Goal: Task Accomplishment & Management: Manage account settings

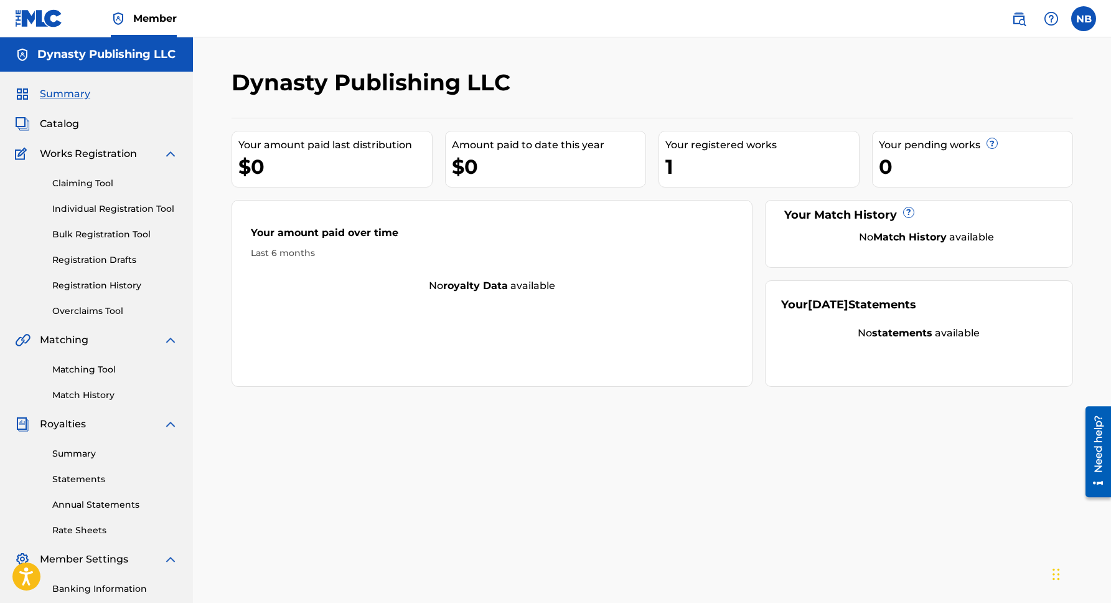
click at [83, 184] on link "Claiming Tool" at bounding box center [115, 183] width 126 height 13
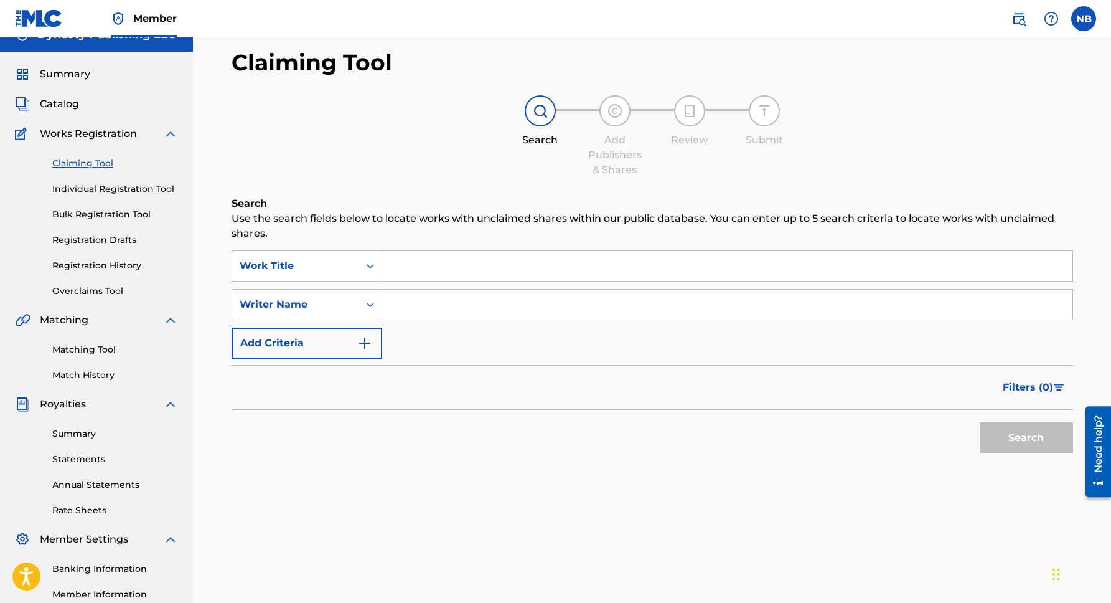
scroll to position [16, 0]
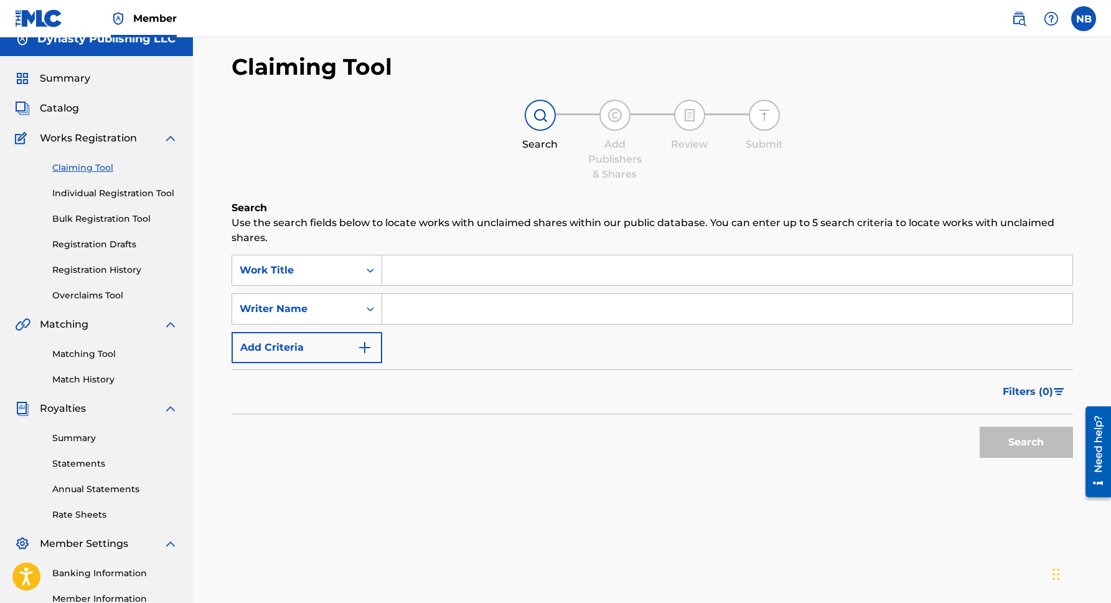
click at [93, 377] on link "Match History" at bounding box center [115, 379] width 126 height 13
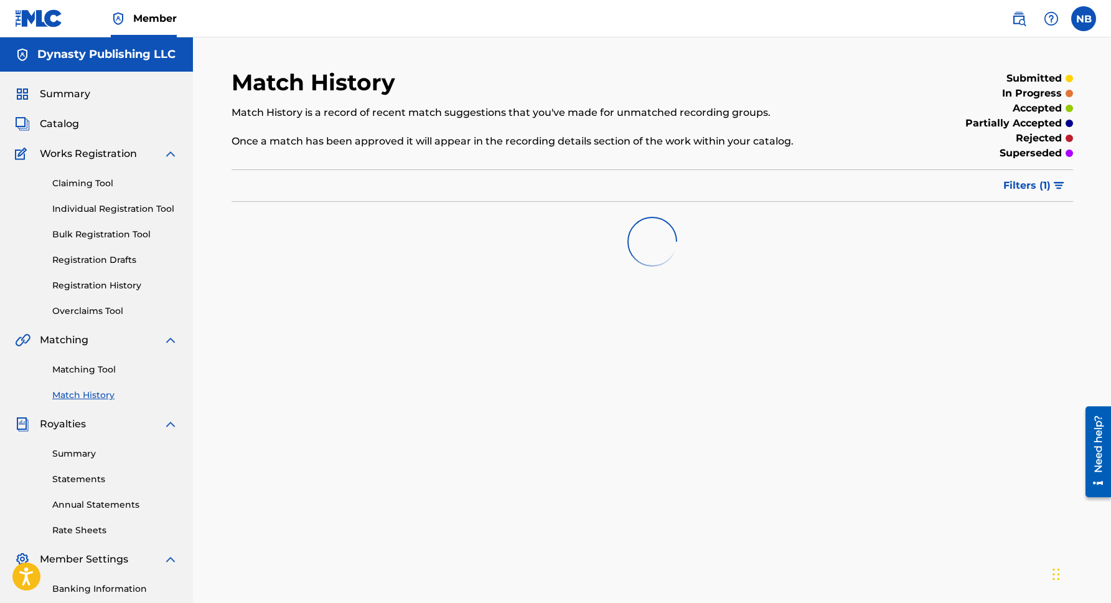
click at [1026, 185] on span "Filters ( 1 )" at bounding box center [1027, 185] width 47 height 15
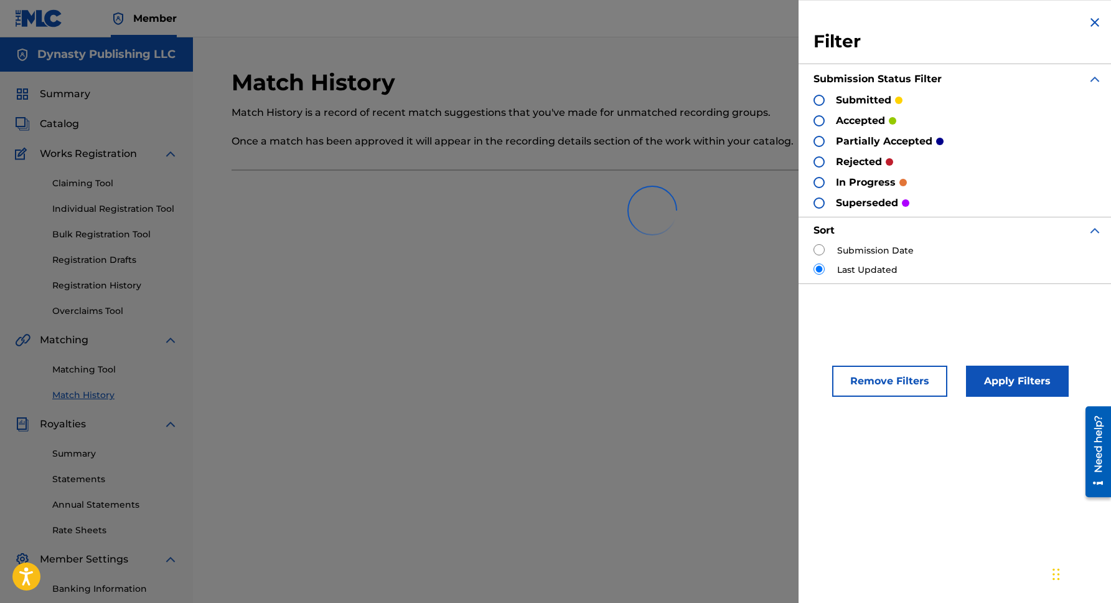
click at [1088, 19] on img at bounding box center [1095, 22] width 15 height 15
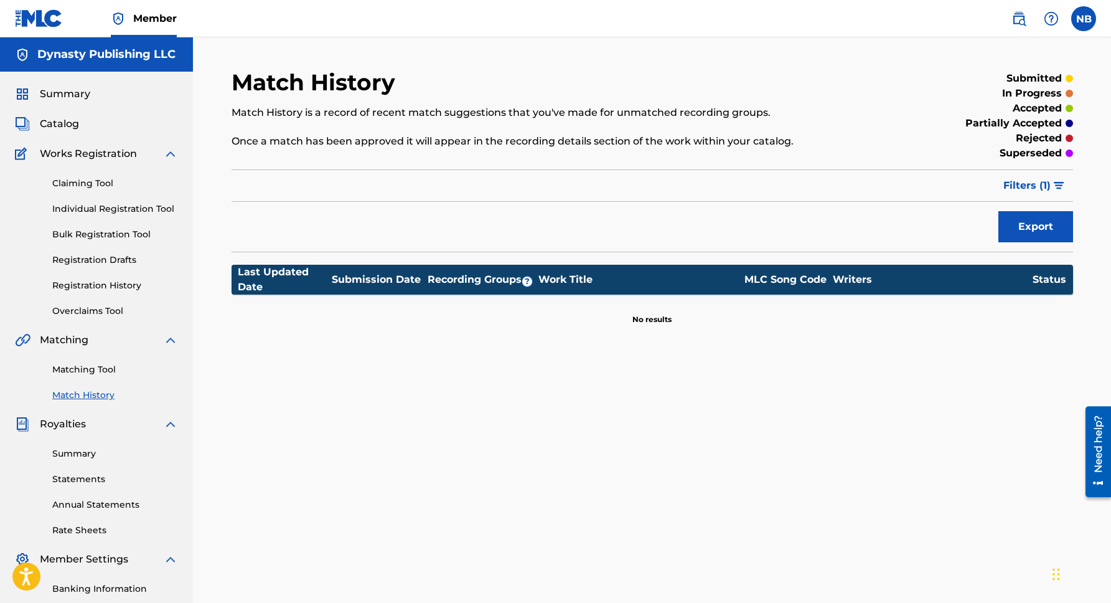
click at [61, 121] on span "Catalog" at bounding box center [59, 123] width 39 height 15
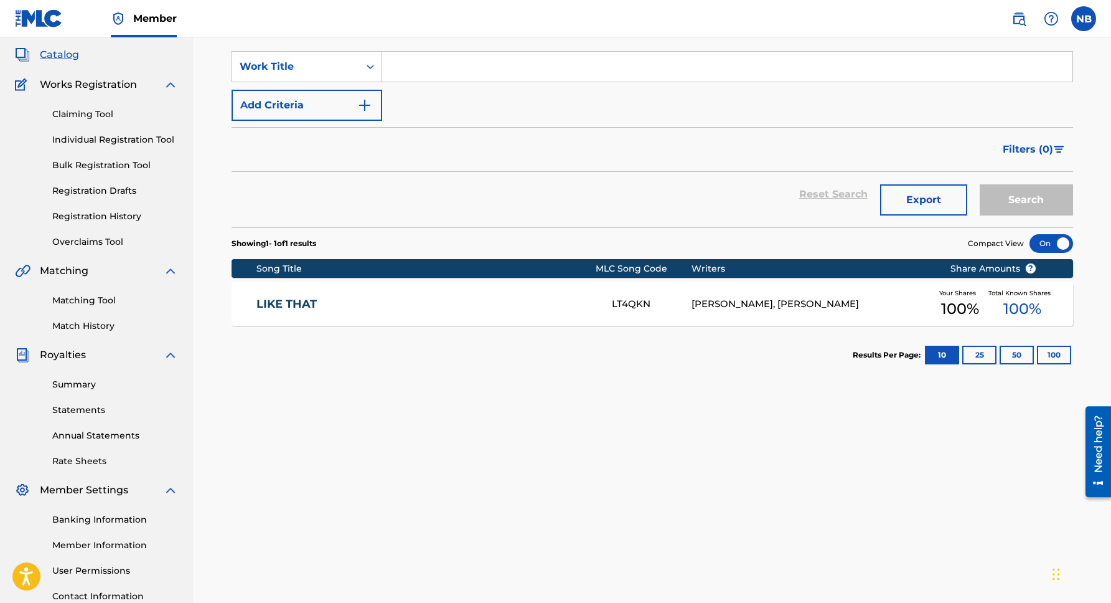
scroll to position [64, 0]
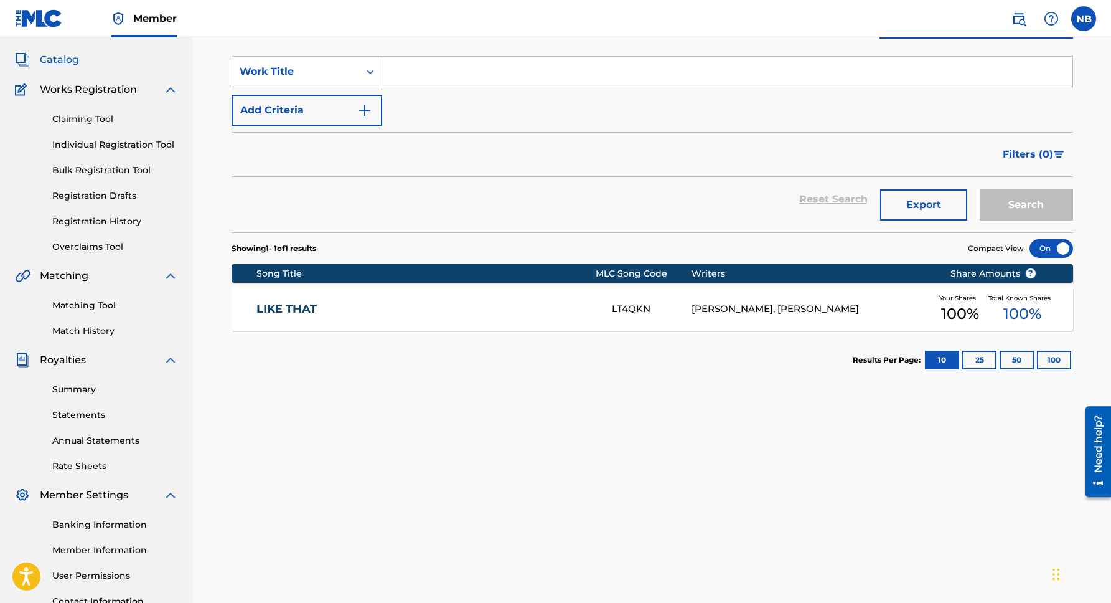
click at [93, 250] on link "Overclaims Tool" at bounding box center [115, 246] width 126 height 13
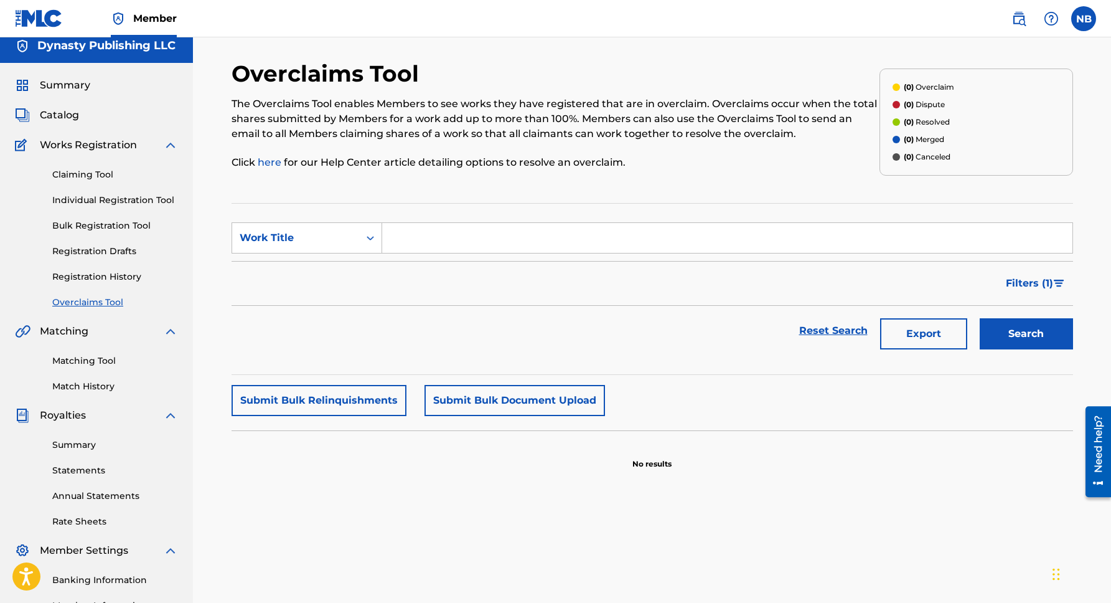
scroll to position [11, 0]
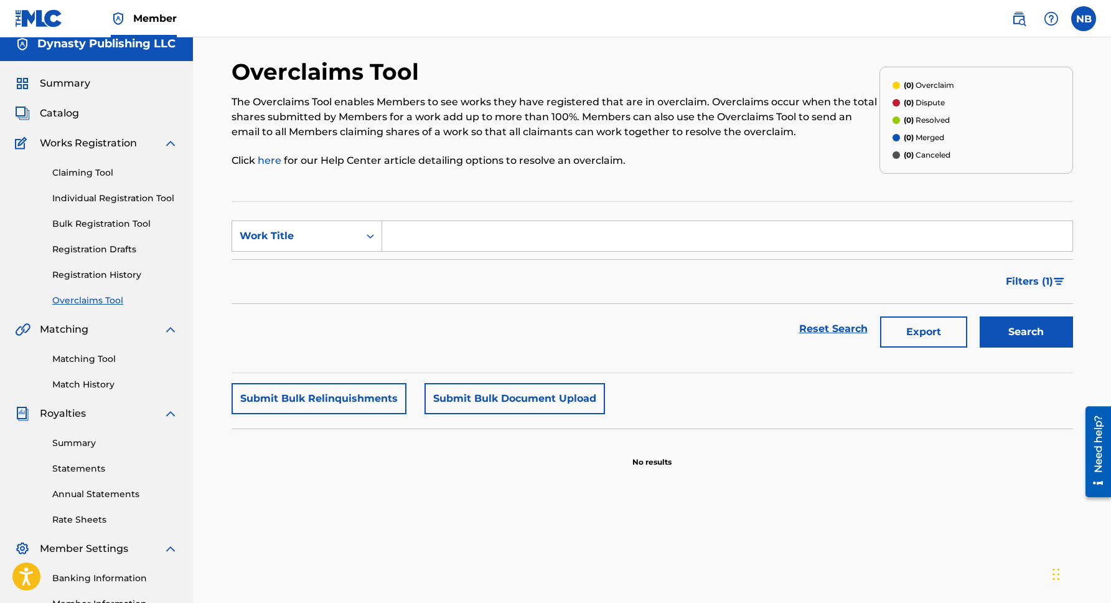
click at [103, 275] on link "Registration History" at bounding box center [115, 274] width 126 height 13
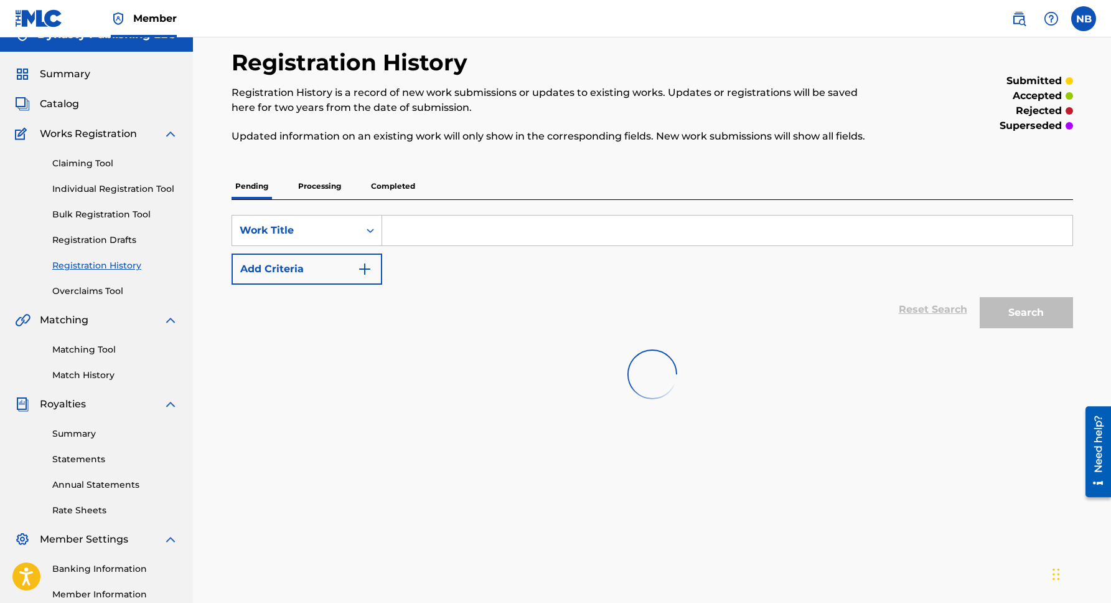
scroll to position [22, 0]
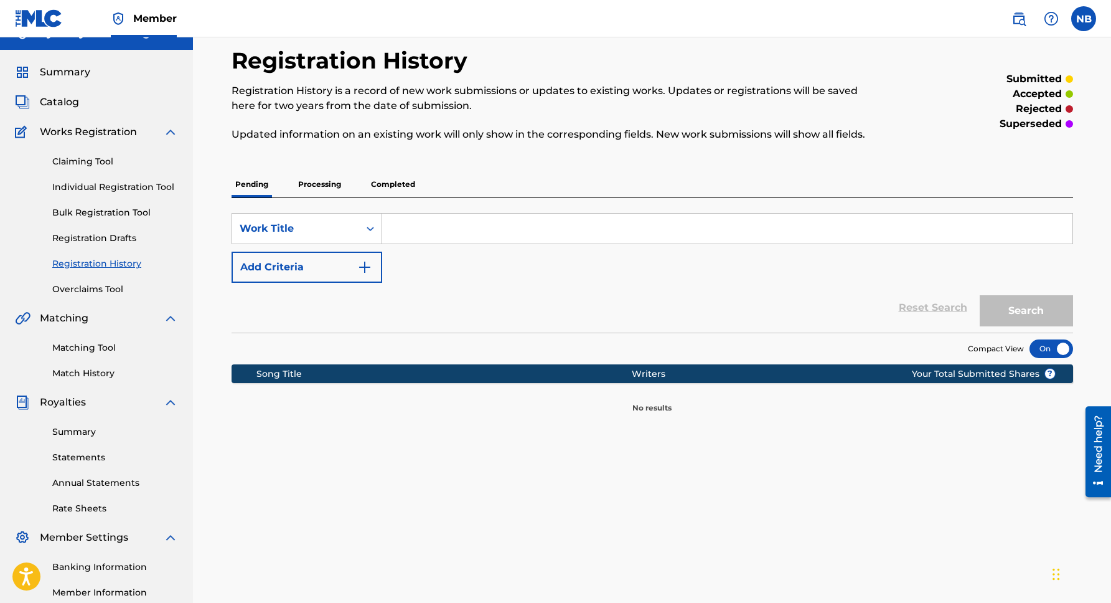
click at [393, 187] on p "Completed" at bounding box center [393, 184] width 52 height 26
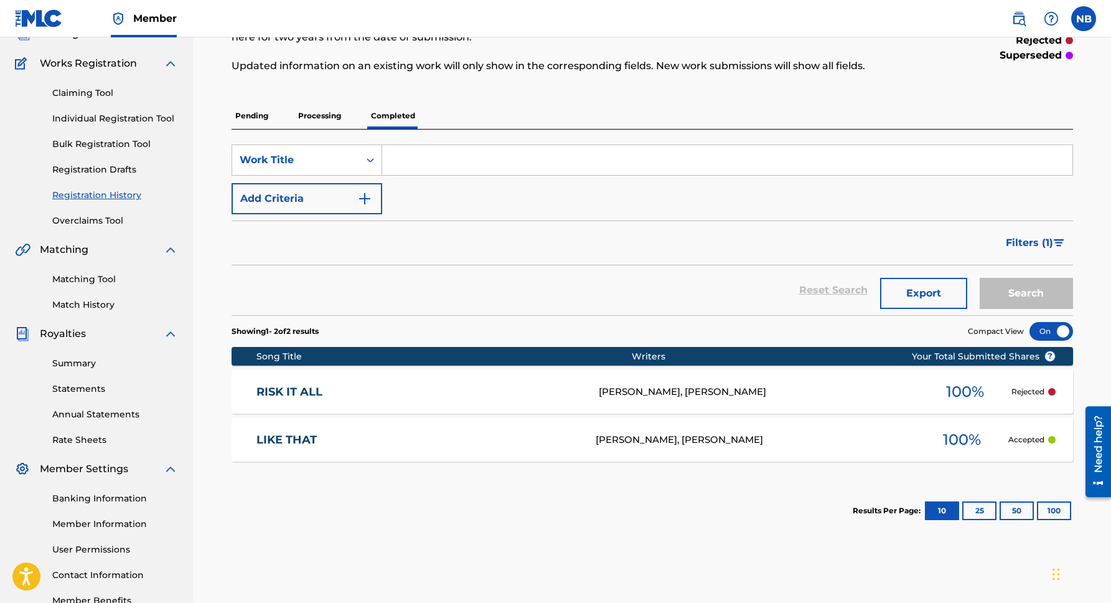
scroll to position [101, 0]
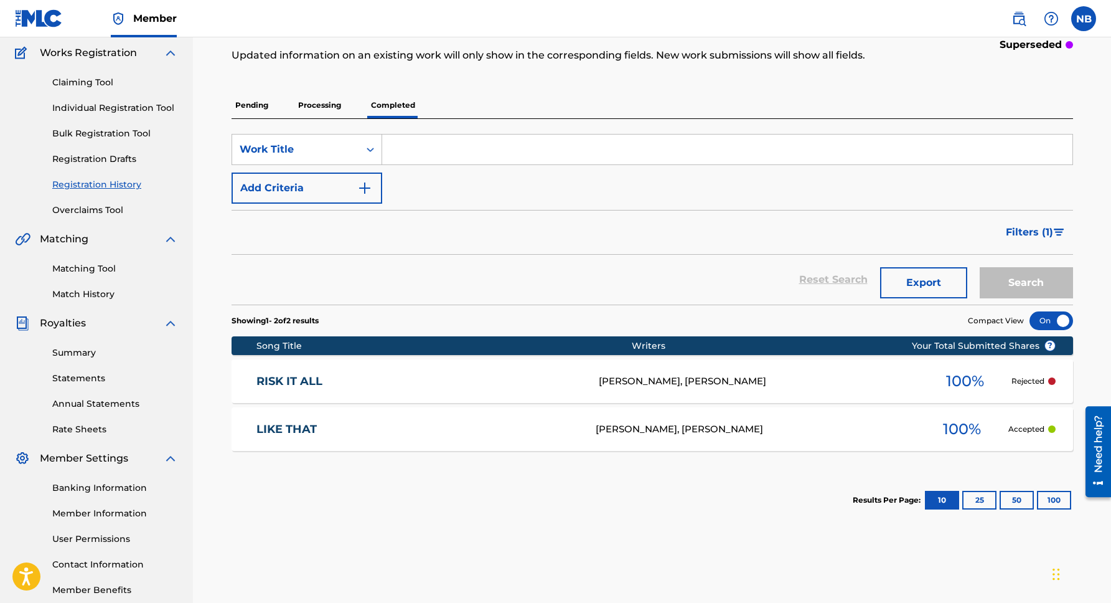
click at [1048, 379] on div "Rejected" at bounding box center [1034, 380] width 44 height 11
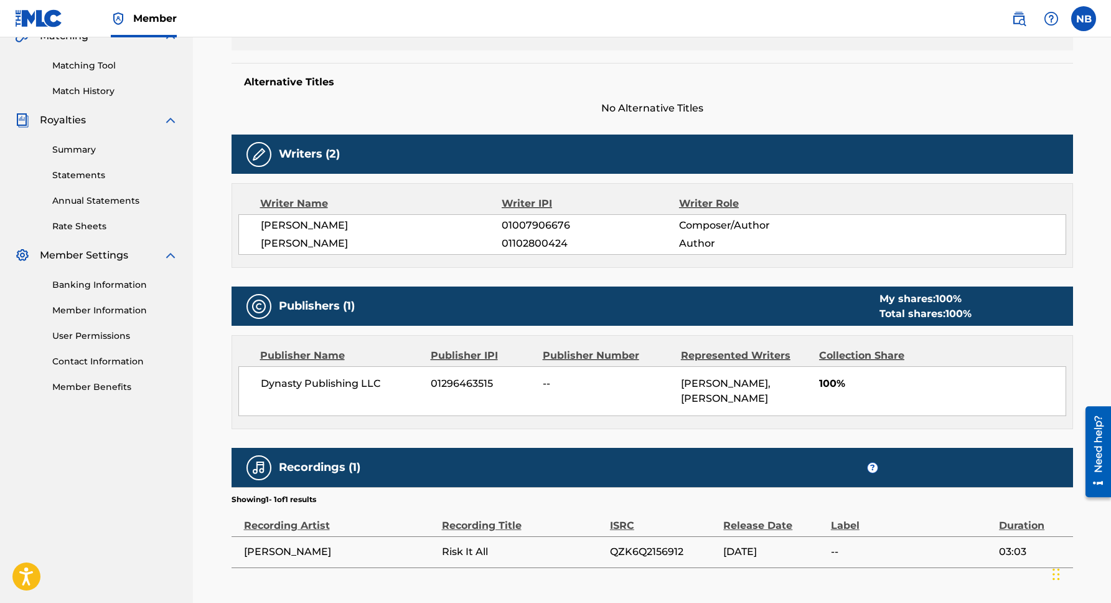
scroll to position [309, 0]
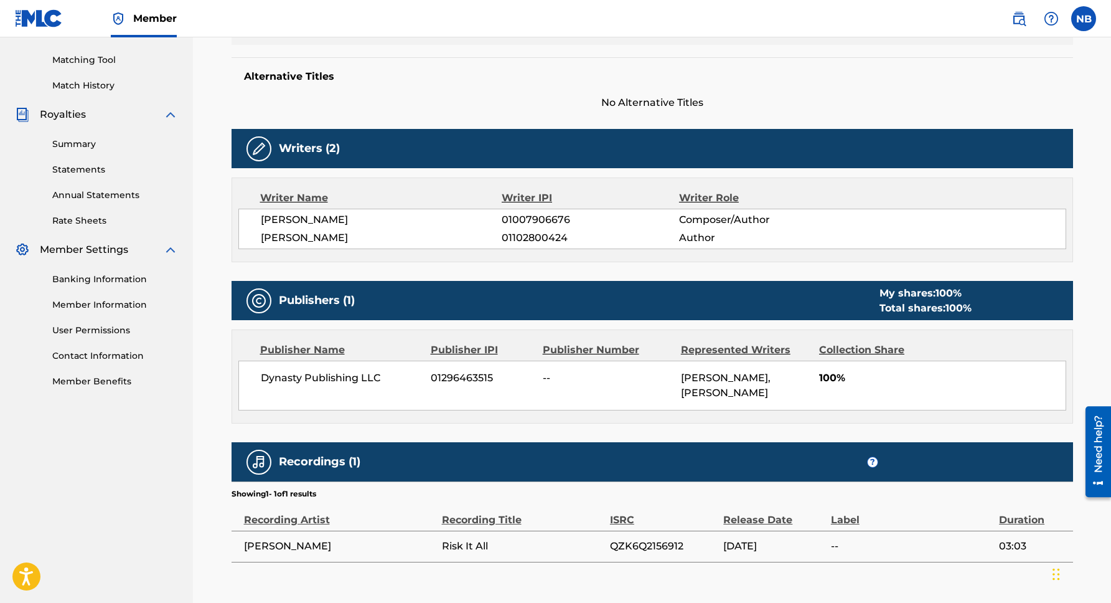
click at [101, 283] on link "Banking Information" at bounding box center [115, 279] width 126 height 13
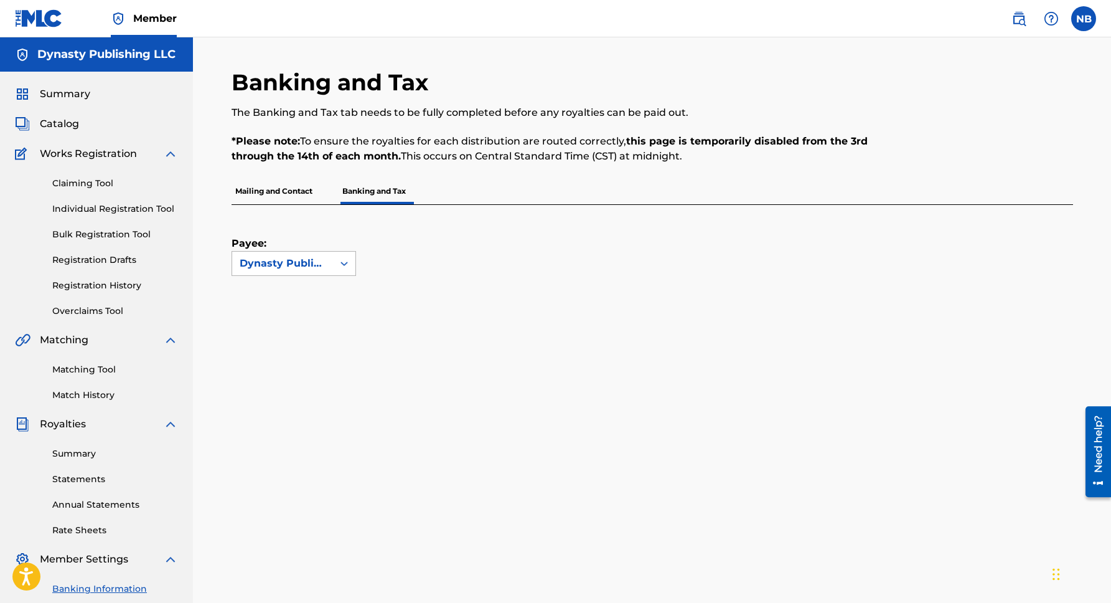
click at [338, 260] on icon at bounding box center [344, 263] width 12 height 12
click at [450, 253] on div "Payee: Use Up and Down to choose options, press Enter to select the currently f…" at bounding box center [638, 240] width 812 height 71
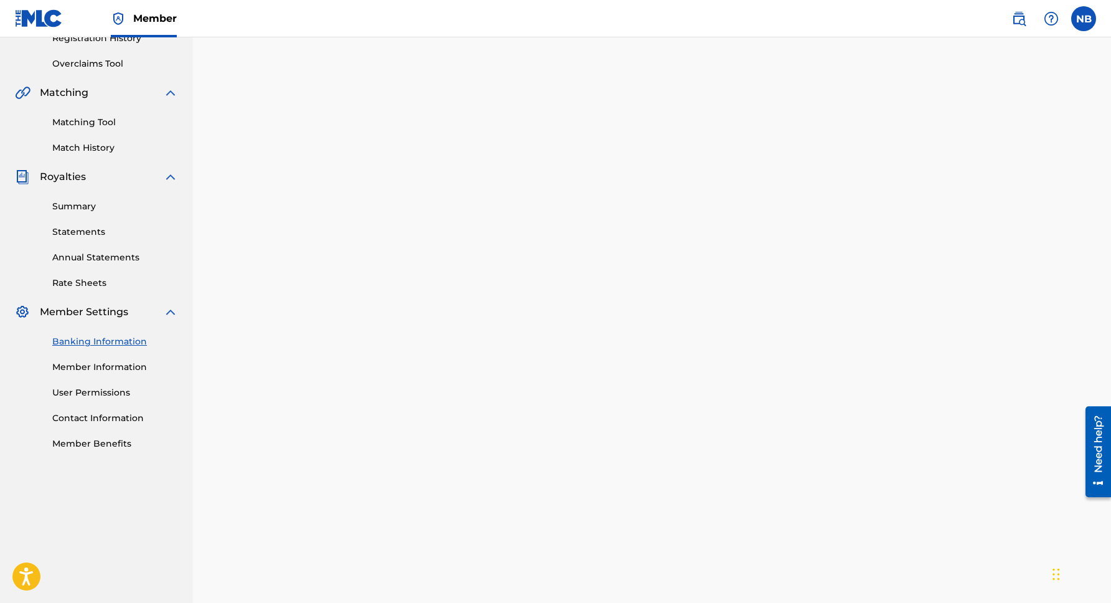
scroll to position [169, 0]
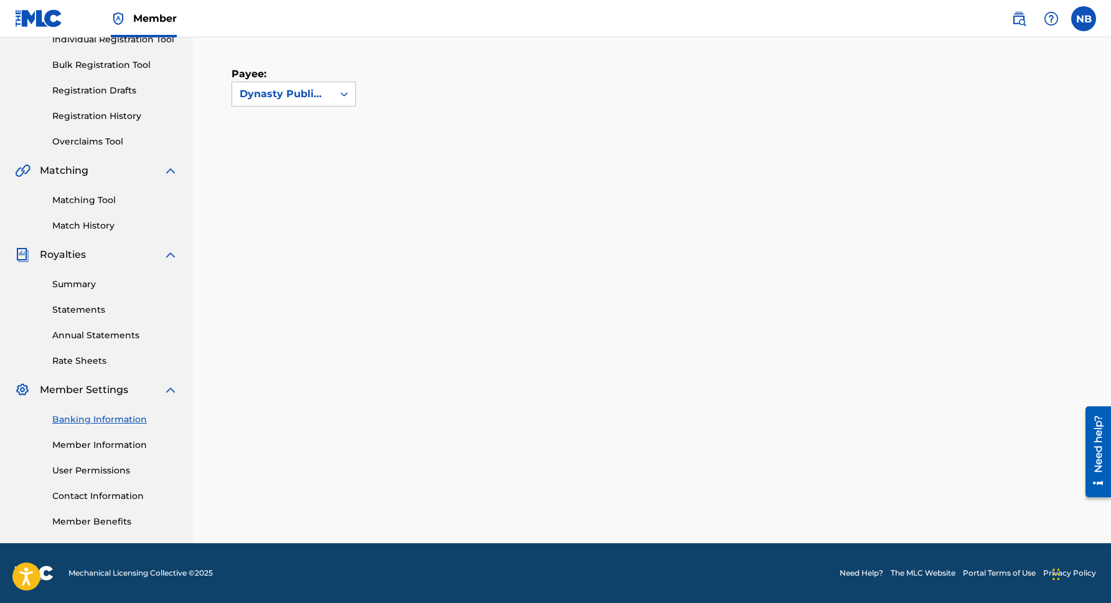
click at [110, 445] on link "Member Information" at bounding box center [115, 444] width 126 height 13
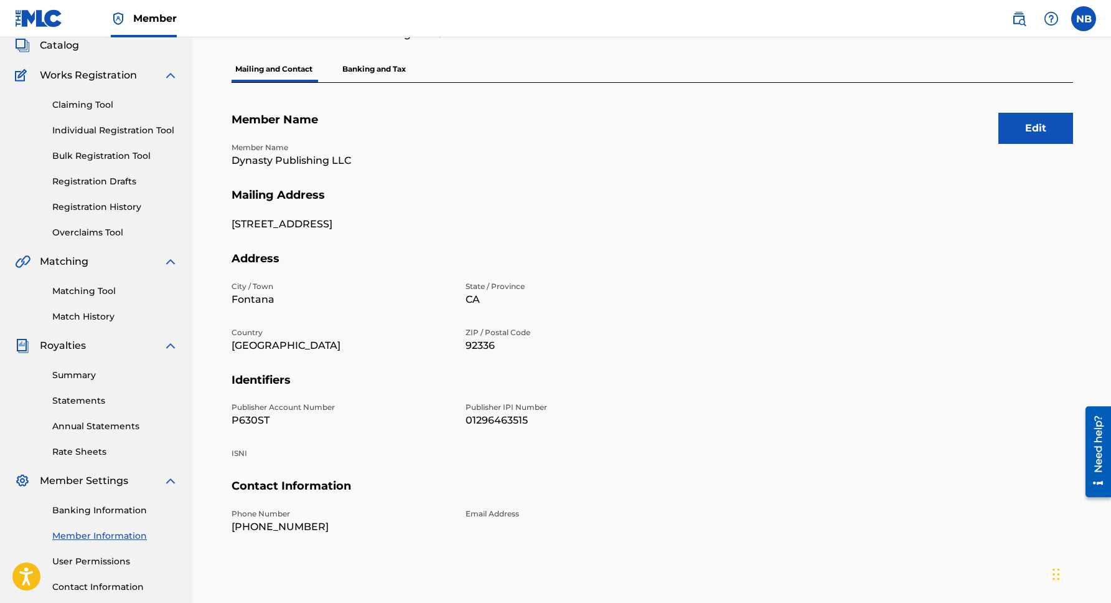
scroll to position [80, 0]
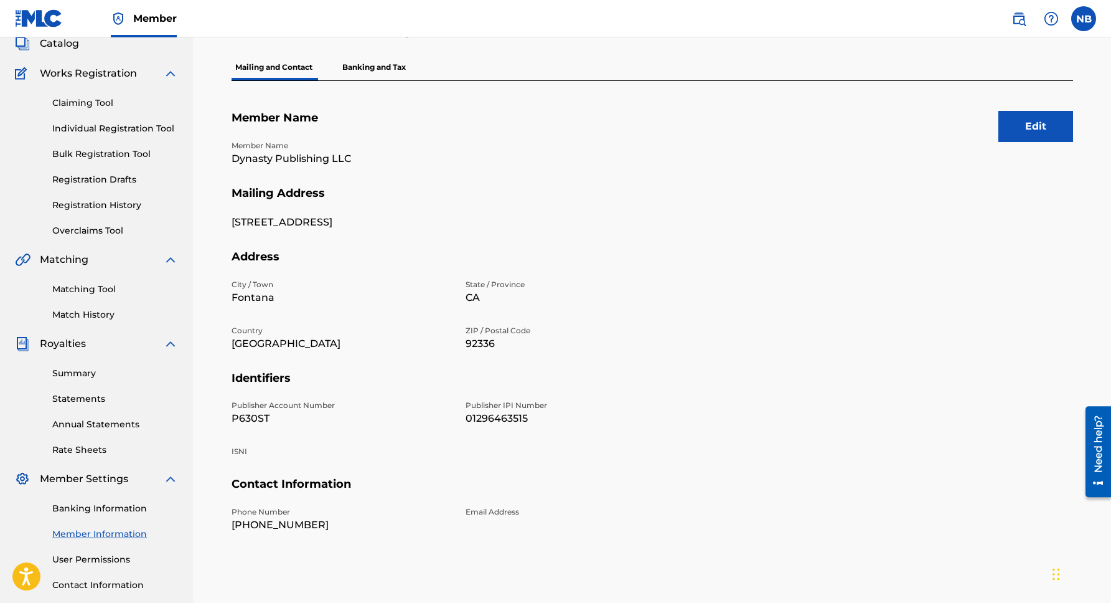
click at [384, 65] on p "Banking and Tax" at bounding box center [374, 67] width 71 height 26
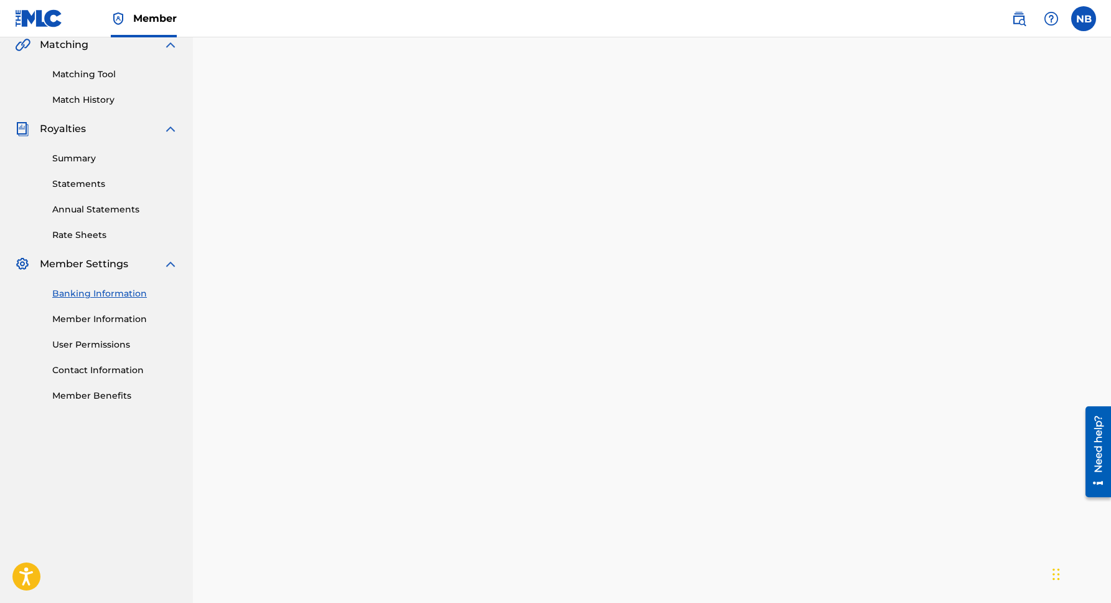
scroll to position [235, 0]
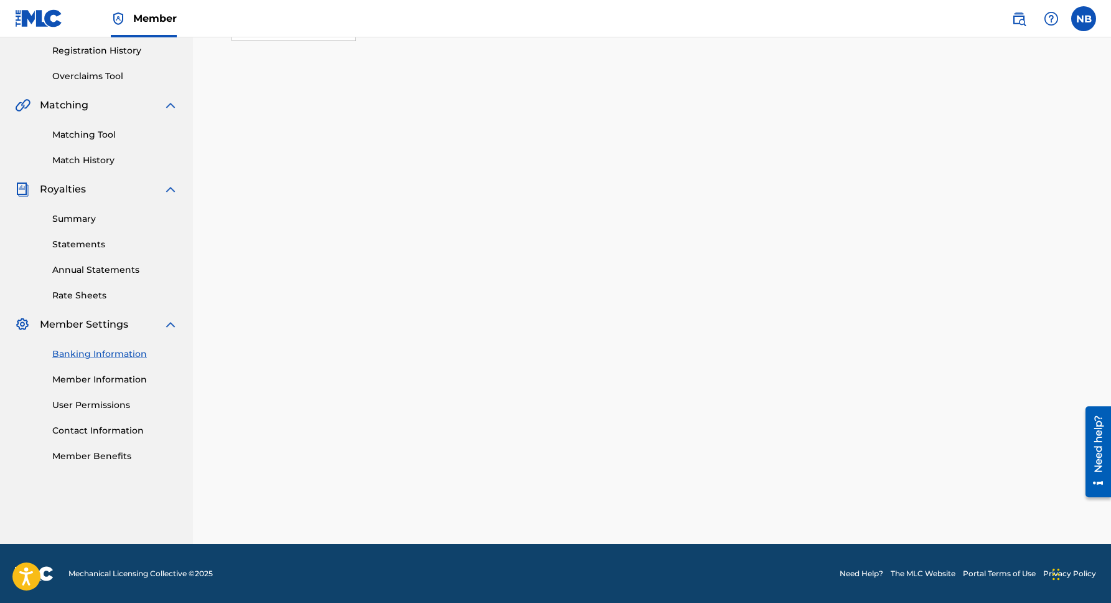
click at [78, 454] on link "Member Benefits" at bounding box center [115, 456] width 126 height 13
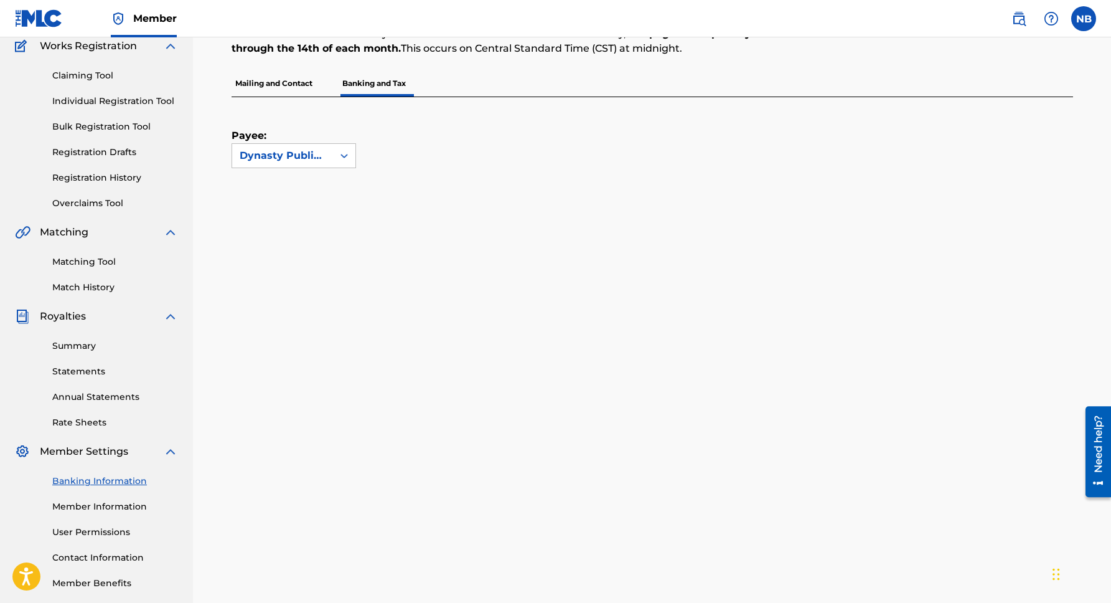
scroll to position [108, 0]
click at [77, 421] on link "Rate Sheets" at bounding box center [115, 421] width 126 height 13
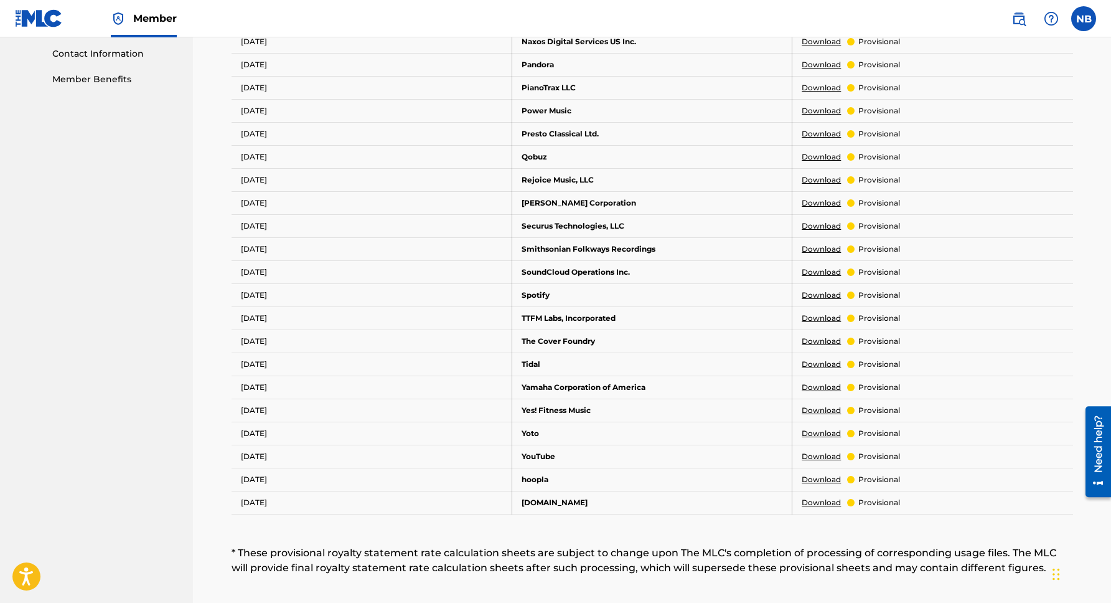
scroll to position [611, 0]
click at [827, 364] on link "Download" at bounding box center [821, 364] width 39 height 11
